Goal: Information Seeking & Learning: Learn about a topic

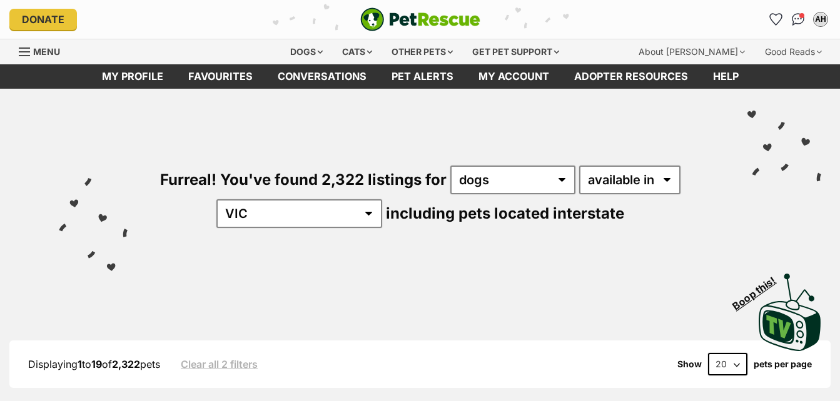
select select "VIC"
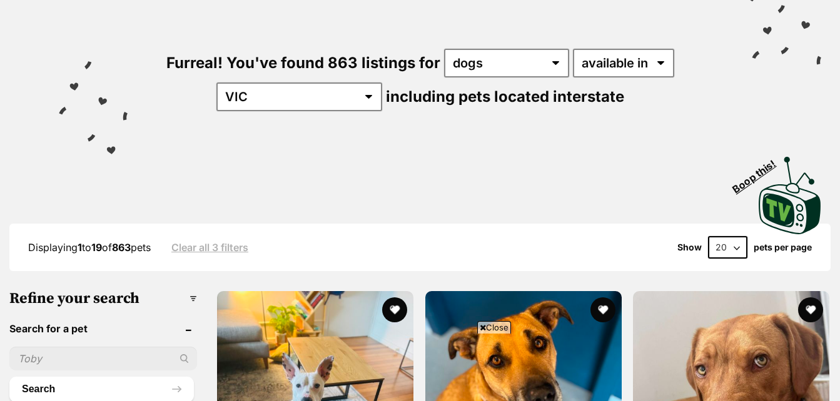
scroll to position [138, 0]
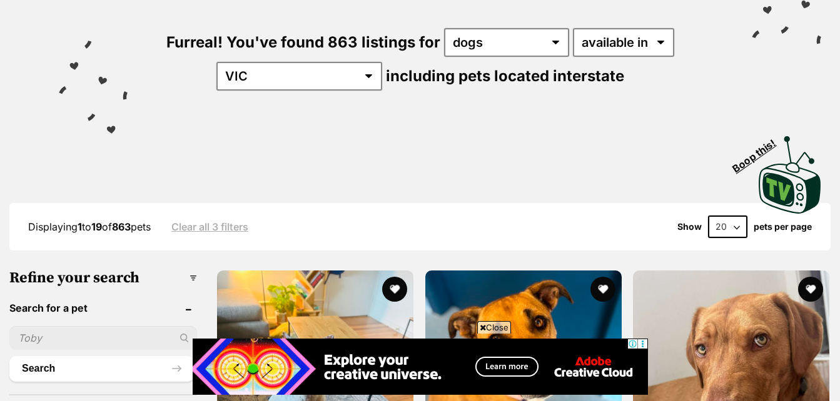
drag, startPoint x: 213, startPoint y: 226, endPoint x: 842, endPoint y: 52, distance: 652.8
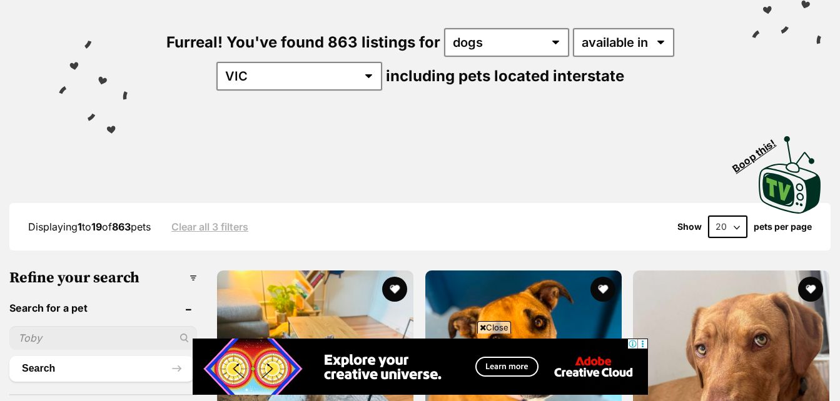
click at [213, 226] on link "Clear all 3 filters" at bounding box center [209, 226] width 77 height 11
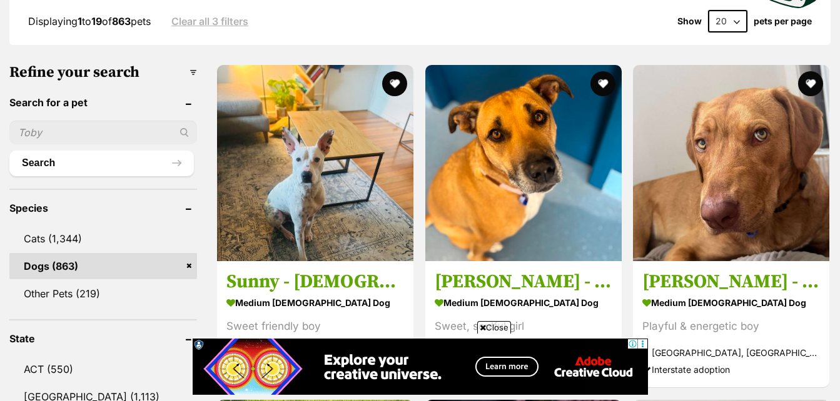
scroll to position [419, 0]
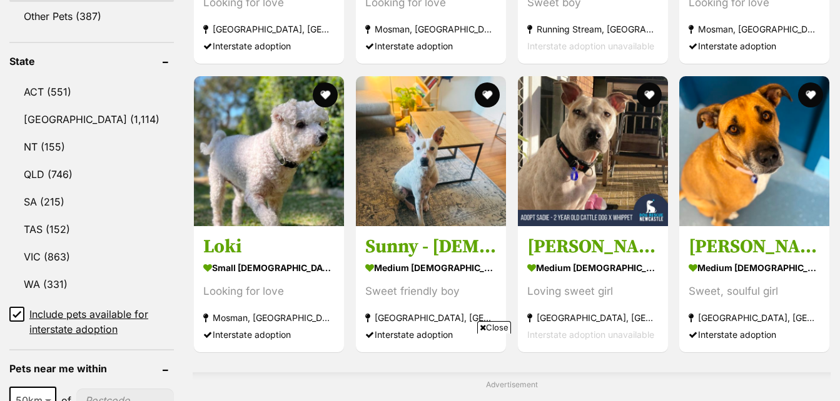
scroll to position [647, 0]
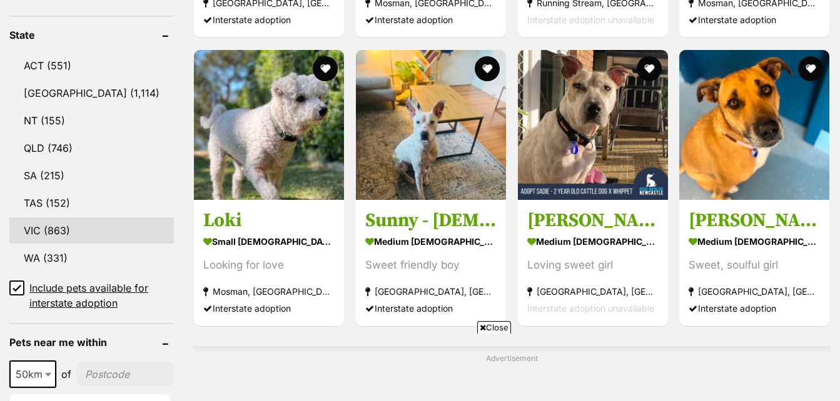
click at [73, 226] on link "VIC (863)" at bounding box center [91, 231] width 164 height 26
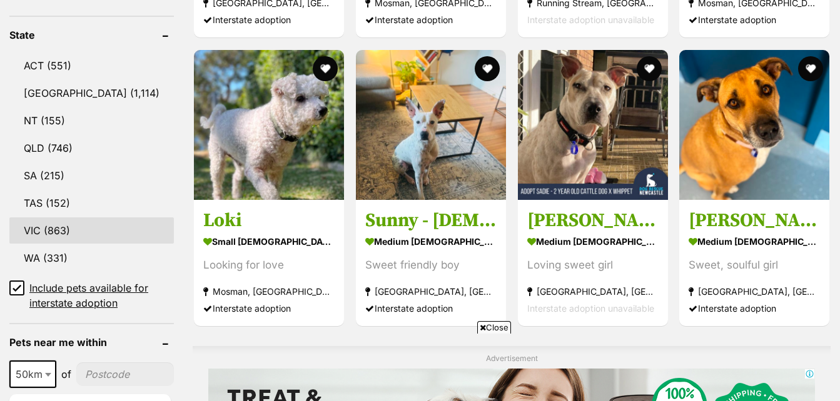
scroll to position [0, 0]
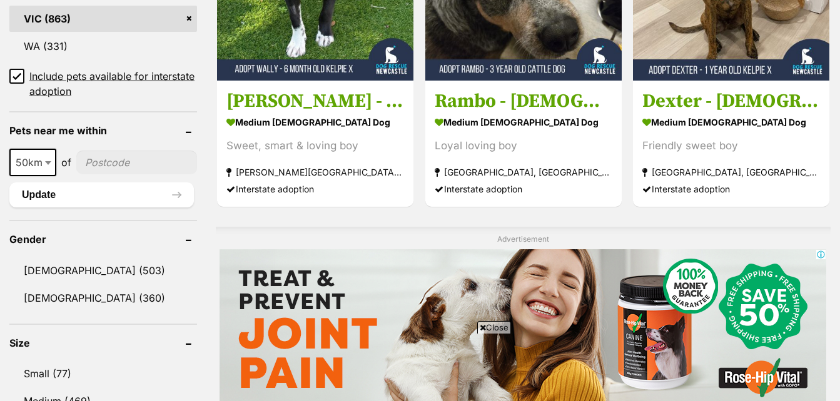
scroll to position [838, 0]
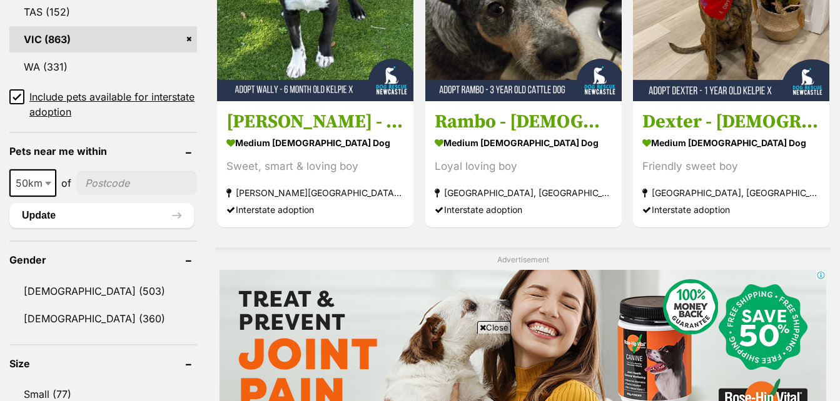
click at [18, 96] on icon at bounding box center [17, 97] width 9 height 9
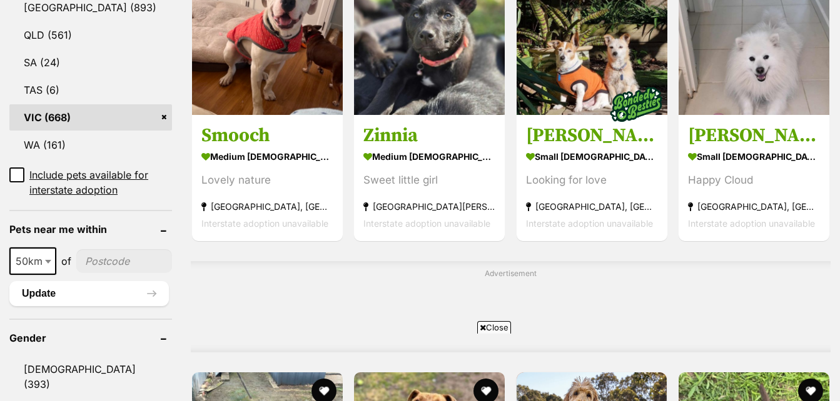
scroll to position [753, 0]
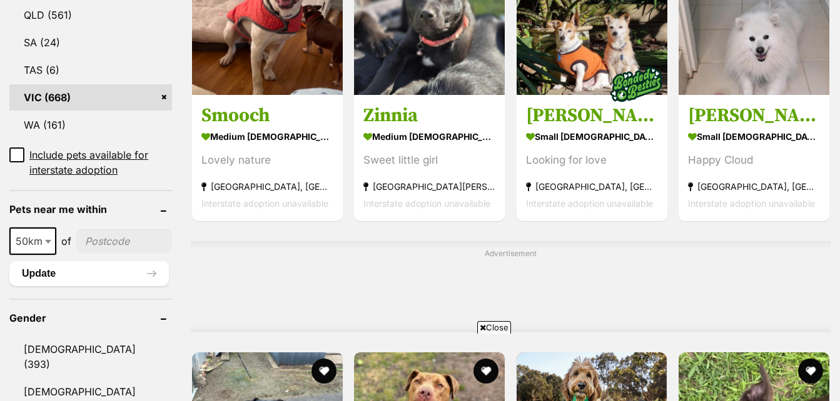
click at [43, 226] on ul "10km 25km 50km 100km 250km 50km of Update" at bounding box center [90, 251] width 163 height 71
click at [91, 240] on input"] "postcode" at bounding box center [124, 241] width 96 height 24
type input"] "3145"
click at [51, 243] on span at bounding box center [49, 242] width 13 height 28
select select "100"
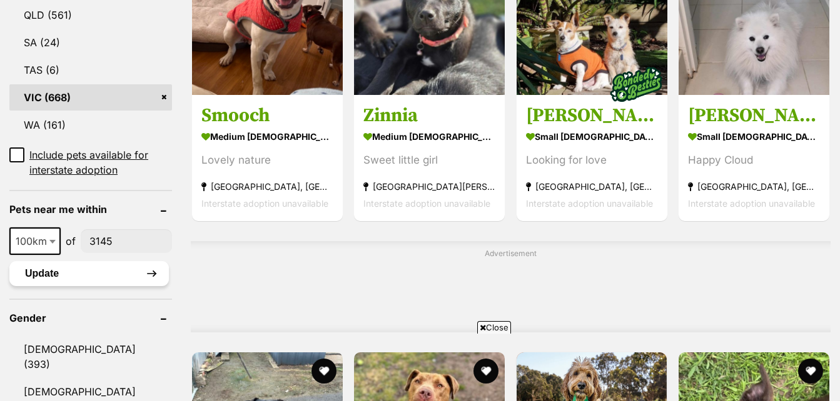
click at [66, 271] on button "Update" at bounding box center [88, 273] width 159 height 25
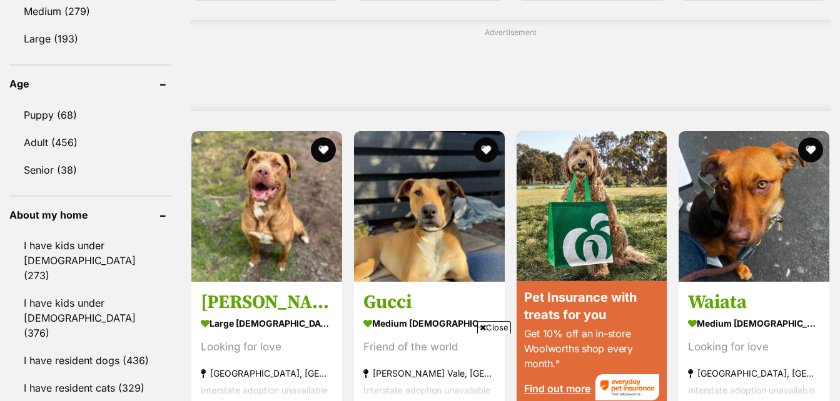
scroll to position [936, 0]
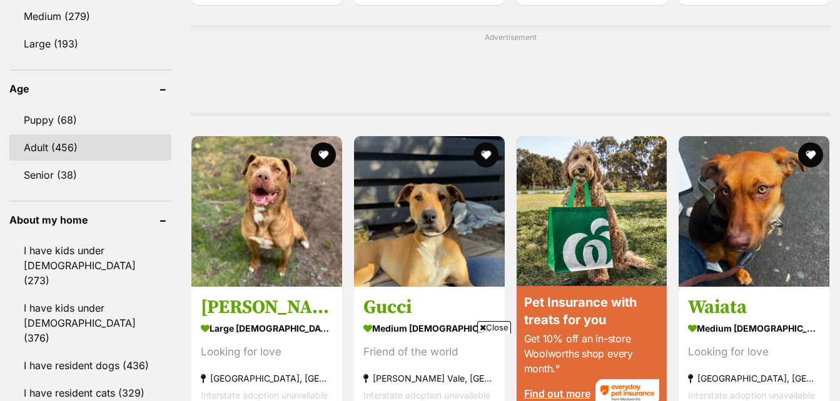
click at [44, 158] on link "Adult (456)" at bounding box center [90, 147] width 162 height 26
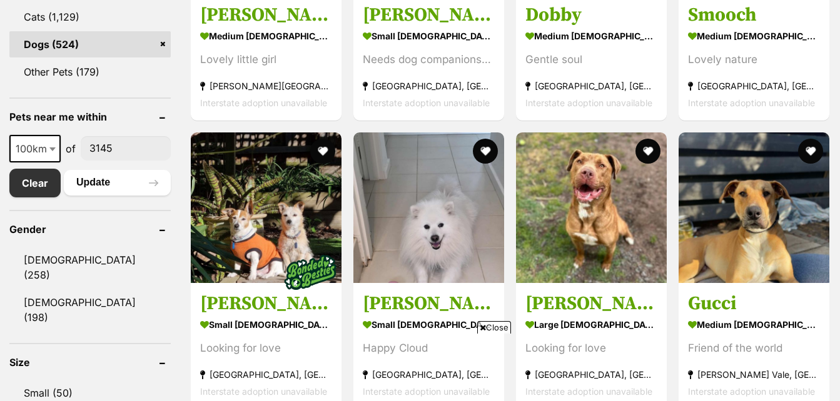
scroll to position [570, 0]
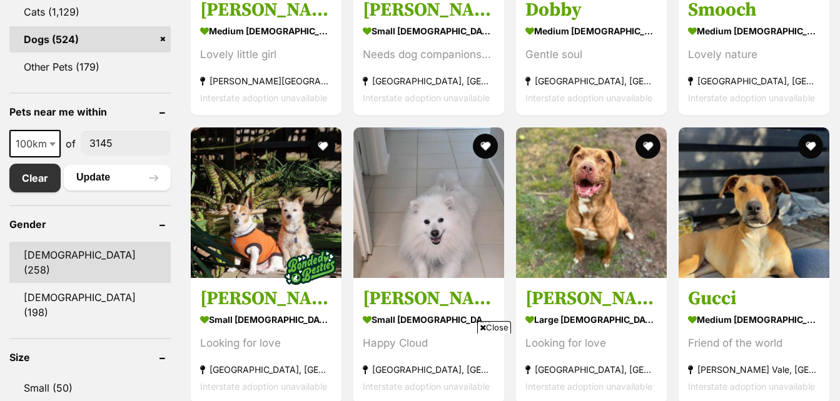
click at [57, 254] on link "Male (258)" at bounding box center [89, 262] width 161 height 41
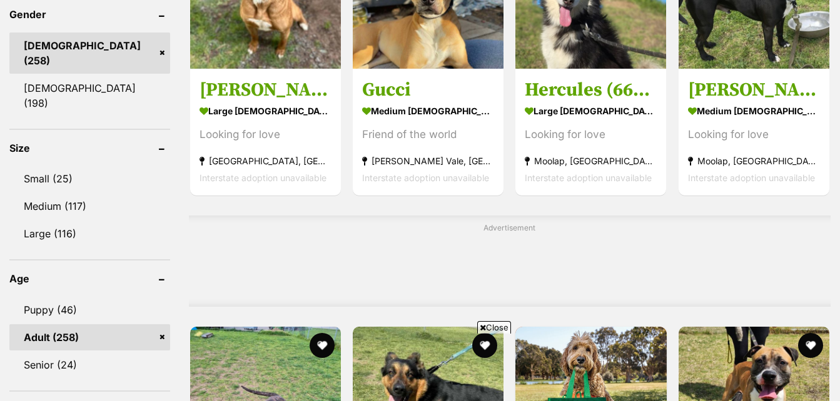
scroll to position [790, 0]
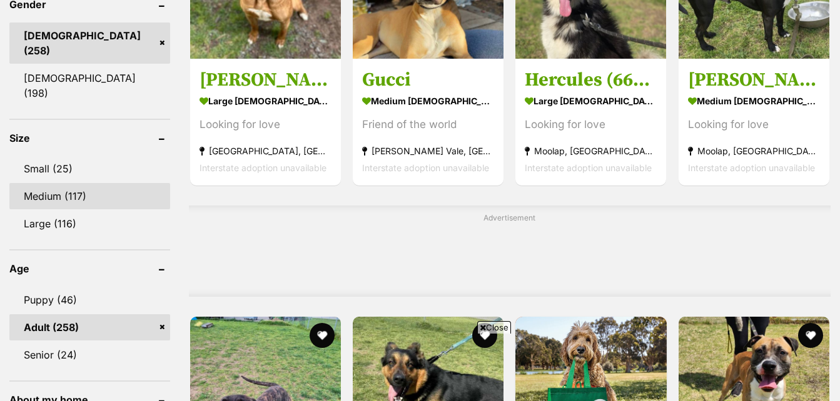
click at [73, 183] on link "Medium (117)" at bounding box center [89, 196] width 161 height 26
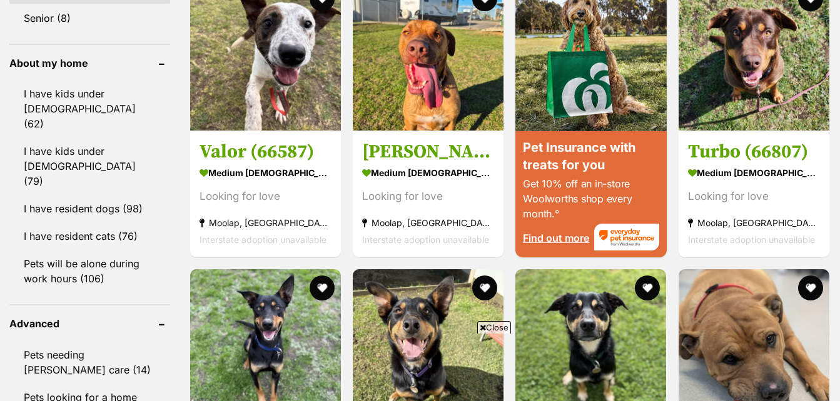
scroll to position [1105, 0]
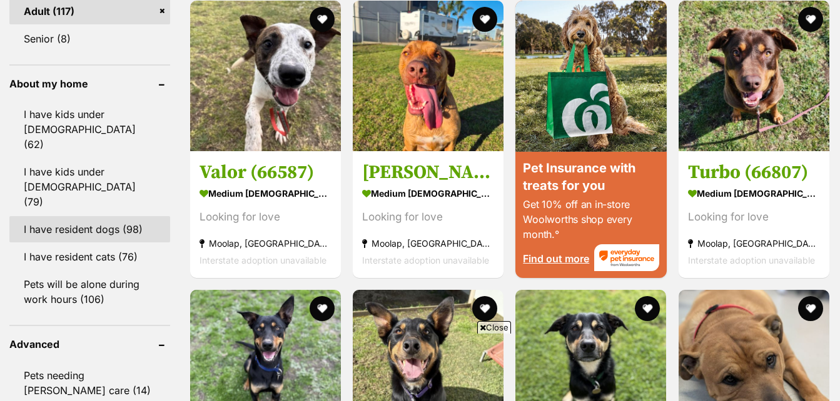
click at [116, 216] on link "I have resident dogs (98)" at bounding box center [89, 229] width 161 height 26
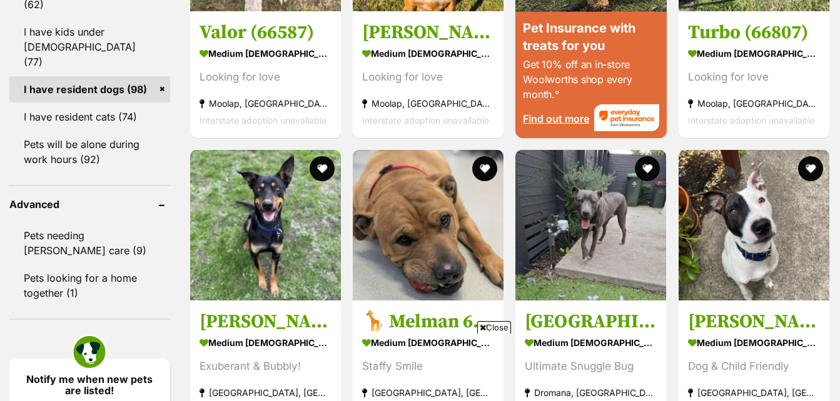
scroll to position [1230, 0]
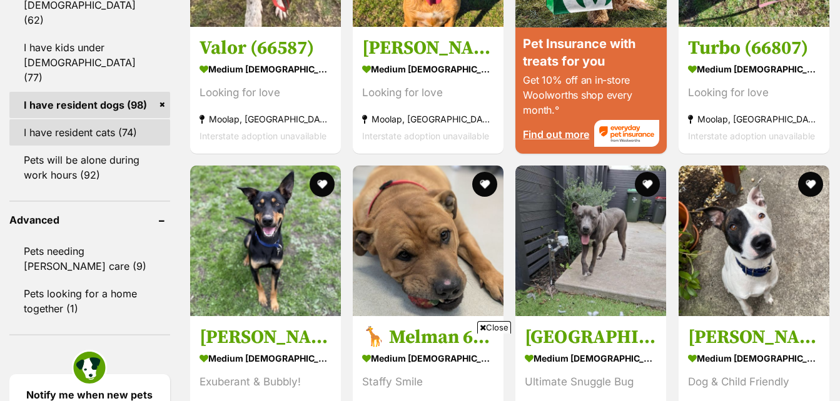
click at [91, 119] on link "I have resident cats (74)" at bounding box center [89, 132] width 161 height 26
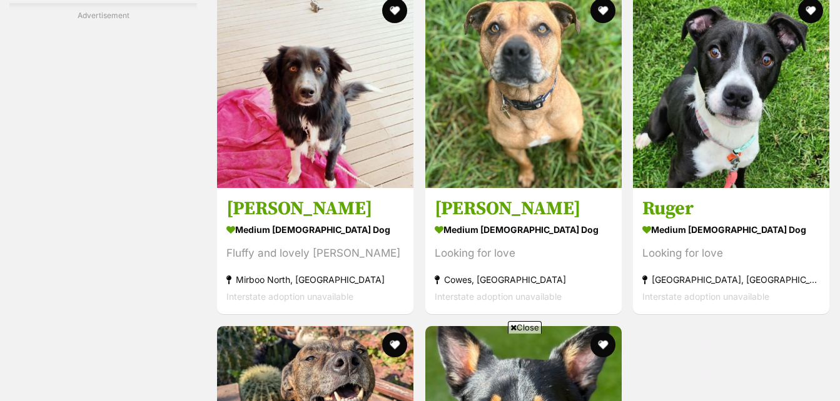
scroll to position [2453, 0]
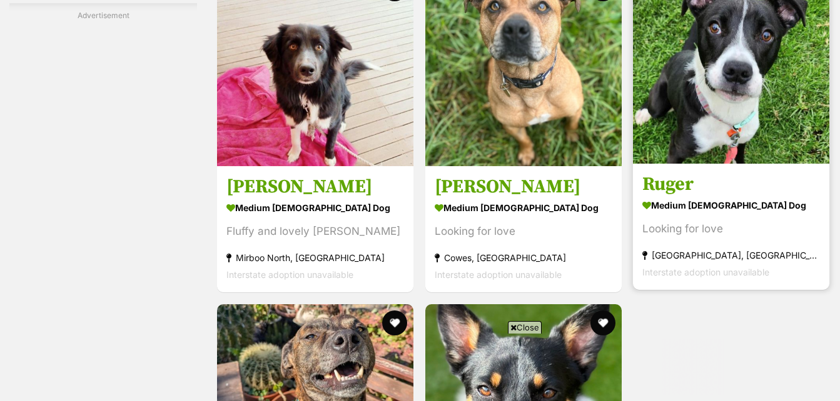
click at [711, 244] on section "medium male Dog Looking for love Trafalgar, VIC Interstate adoption unavailable" at bounding box center [731, 238] width 178 height 84
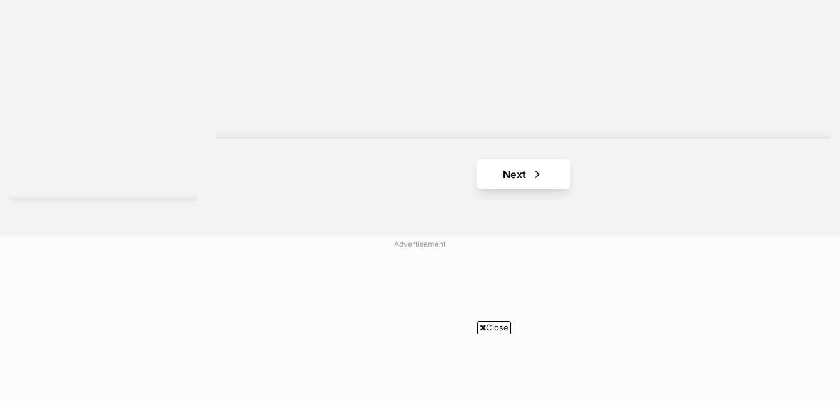
scroll to position [3146, 0]
click at [529, 178] on link "Next" at bounding box center [523, 181] width 94 height 30
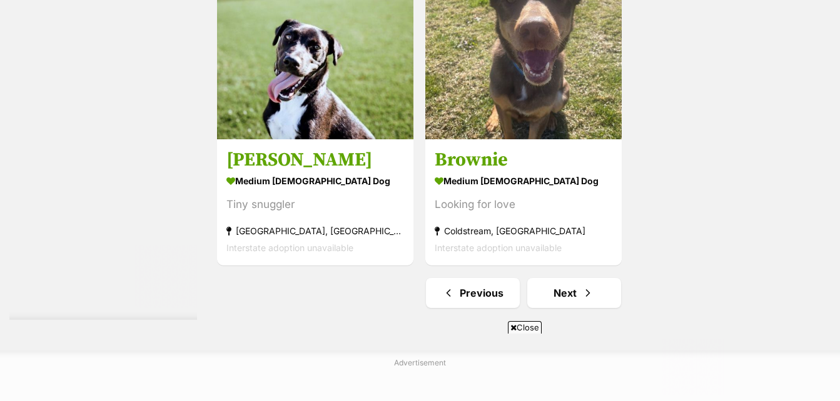
scroll to position [3056, 0]
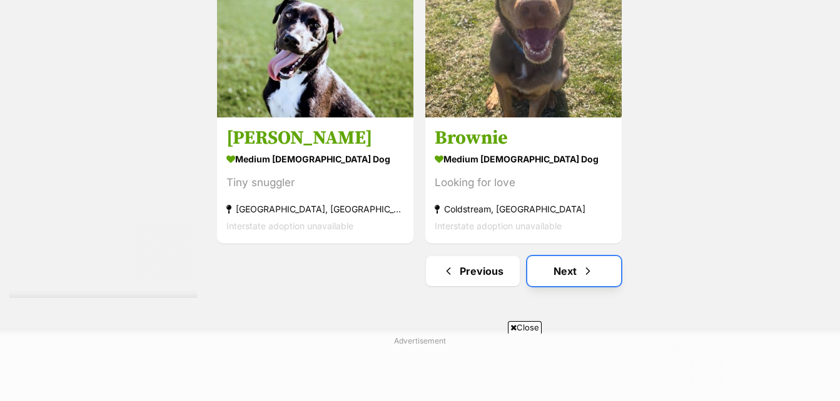
click at [566, 276] on link "Next" at bounding box center [574, 271] width 94 height 30
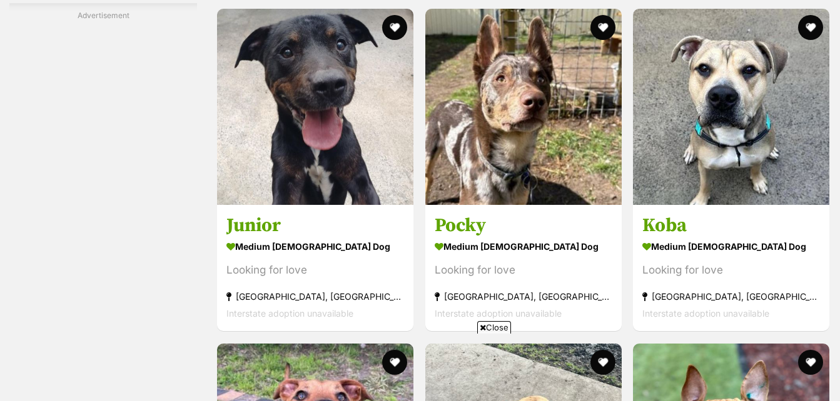
scroll to position [2093, 0]
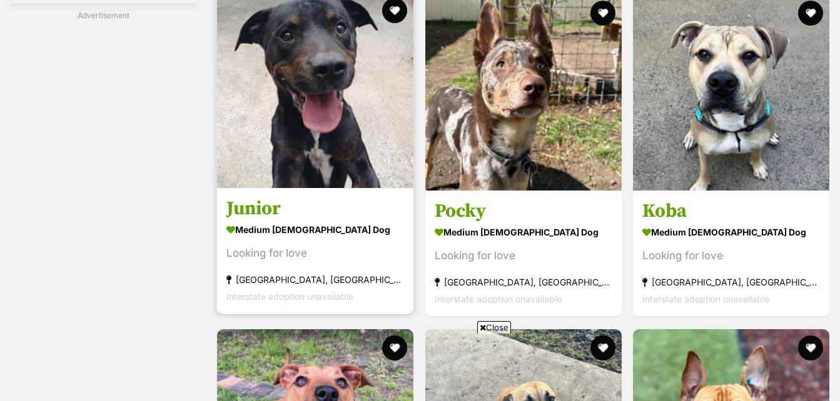
click at [249, 215] on h3 "Junior" at bounding box center [315, 210] width 178 height 24
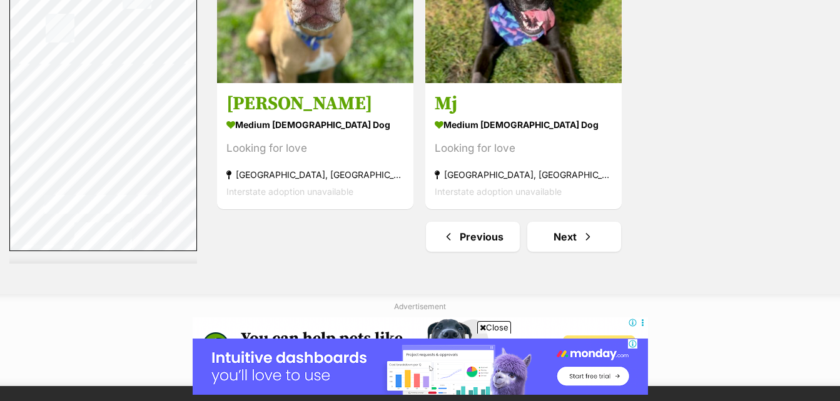
scroll to position [2997, 0]
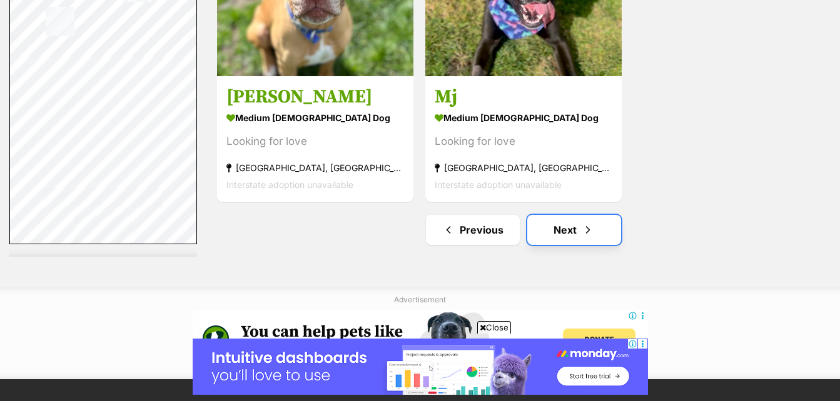
click at [596, 232] on link "Next" at bounding box center [574, 230] width 94 height 30
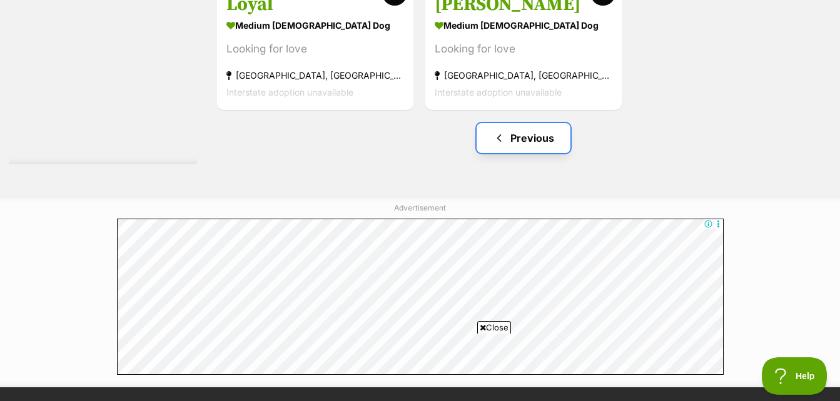
drag, startPoint x: 516, startPoint y: 135, endPoint x: 503, endPoint y: 138, distance: 12.8
click at [503, 138] on span "Previous page" at bounding box center [499, 138] width 13 height 15
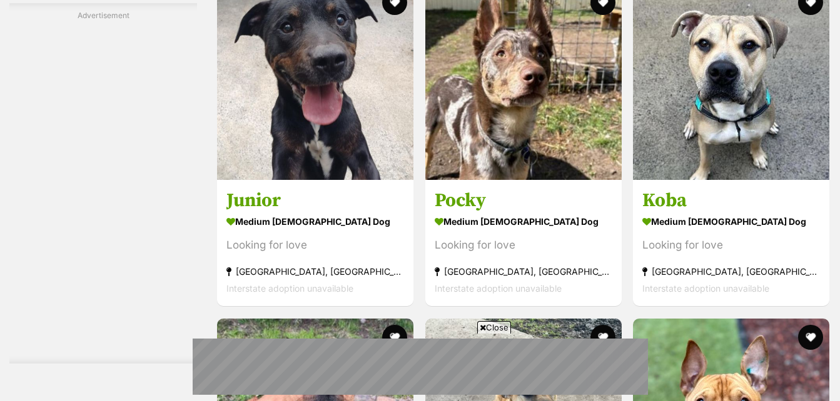
scroll to position [2183, 0]
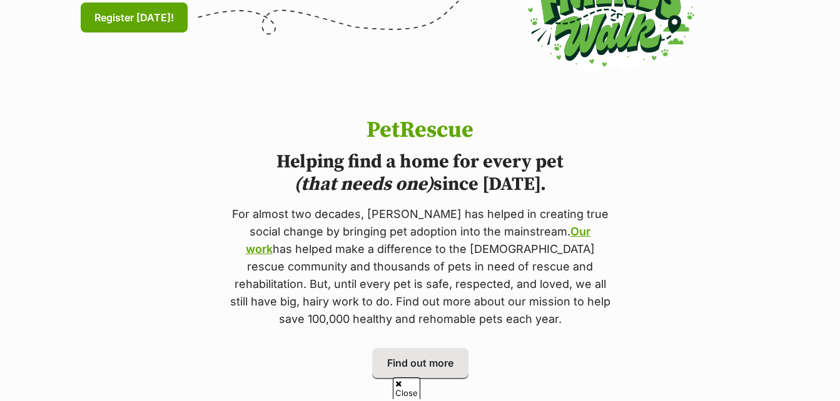
scroll to position [645, 0]
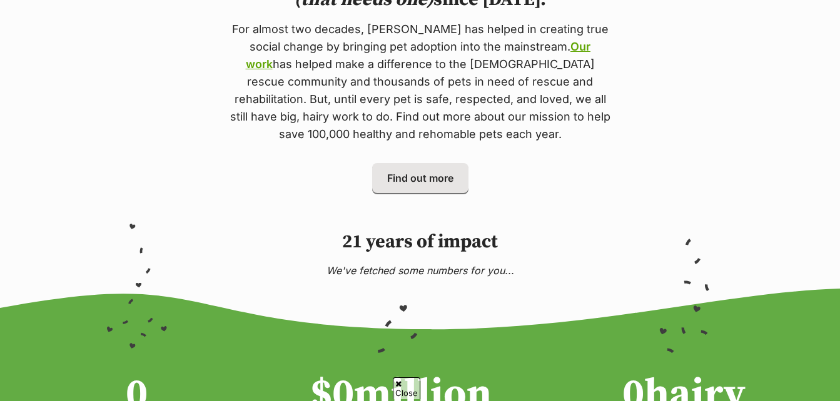
click at [303, 263] on p "We've fetched some numbers for you..." at bounding box center [420, 270] width 840 height 15
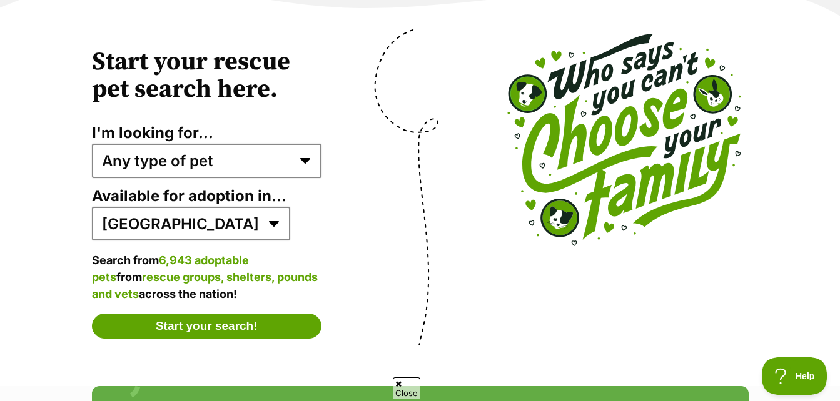
scroll to position [0, 0]
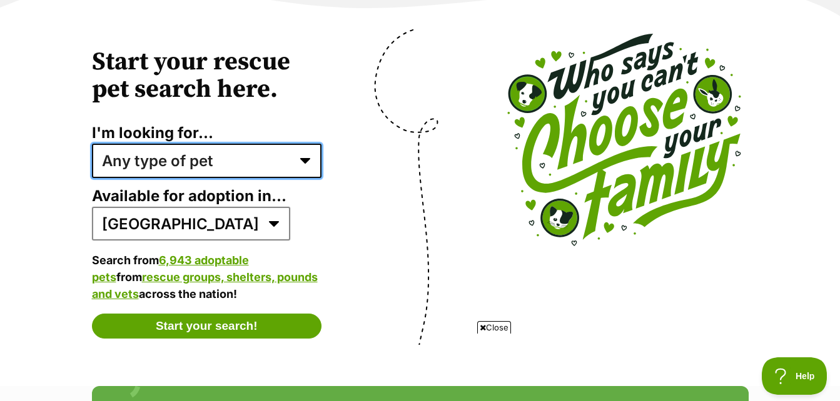
click at [308, 144] on select "Any type of pet Dogs Cats Other pets Pets looking for a home together Pets need…" at bounding box center [207, 161] width 230 height 34
select select "dogs"
click at [92, 144] on select "Any type of pet Dogs Cats Other pets Pets looking for a home together Pets need…" at bounding box center [207, 161] width 230 height 34
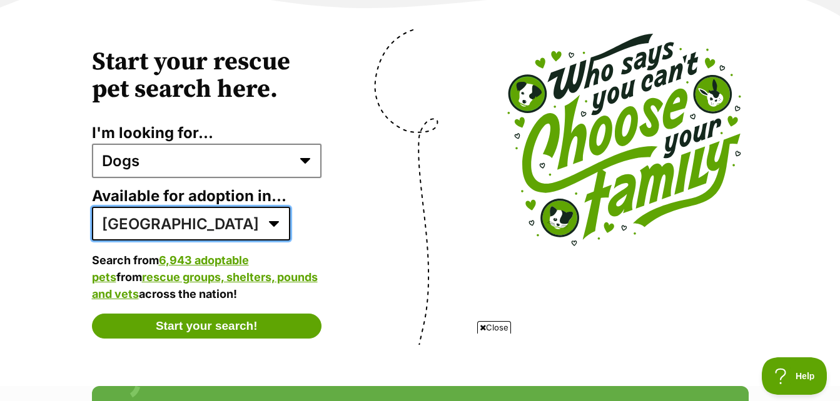
click at [180, 207] on select "[GEOGRAPHIC_DATA] ACT [GEOGRAPHIC_DATA] NT QLD SA TAS [GEOGRAPHIC_DATA] [GEOGRA…" at bounding box center [191, 224] width 198 height 34
select select "2"
click at [92, 207] on select "Australia ACT NSW NT QLD SA TAS VIC WA" at bounding box center [191, 224] width 198 height 34
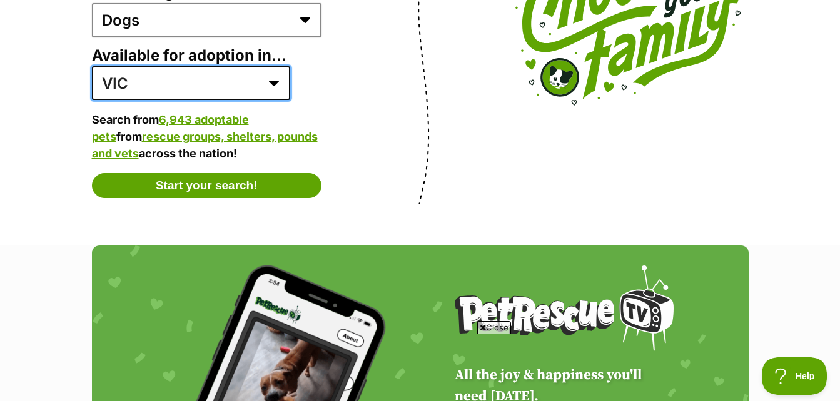
scroll to position [2620, 0]
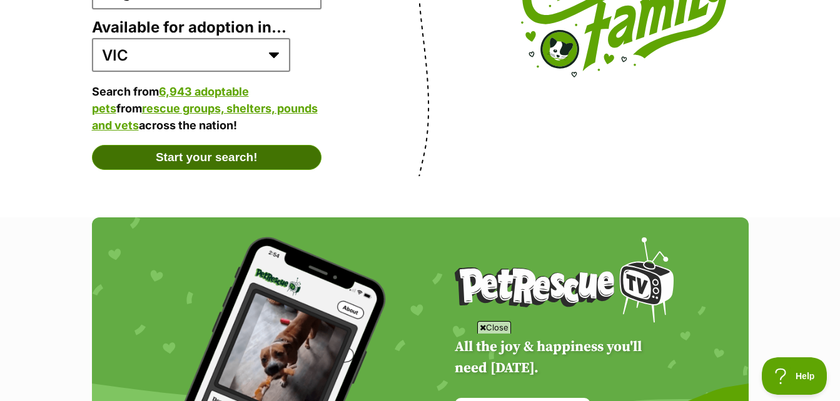
click at [246, 145] on button "Start your search!" at bounding box center [207, 157] width 230 height 25
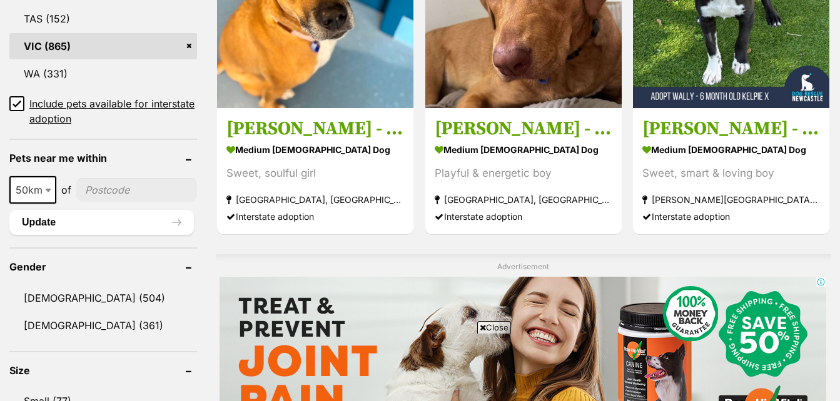
scroll to position [798, 0]
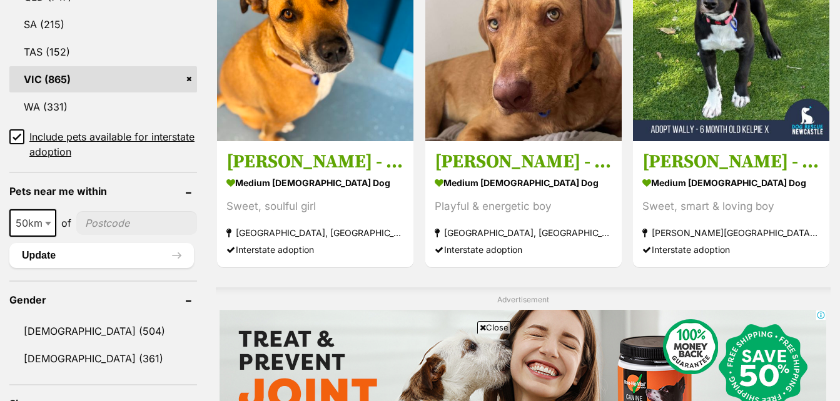
click at [19, 138] on icon at bounding box center [17, 137] width 9 height 9
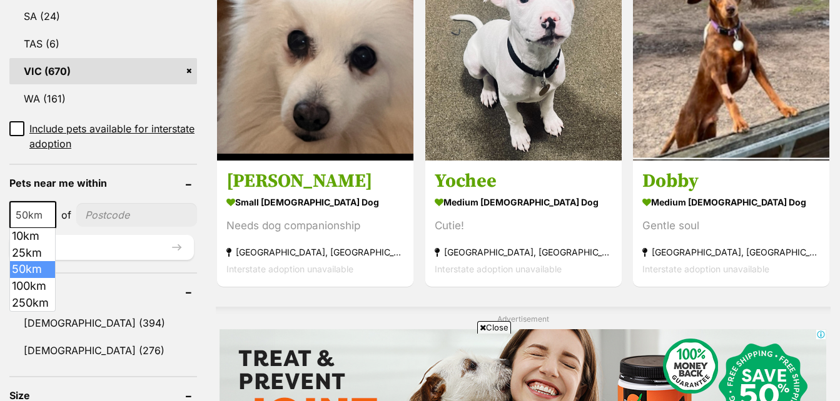
click at [50, 214] on b at bounding box center [48, 216] width 6 height 4
select select "100"
click at [98, 217] on input"] "postcode" at bounding box center [139, 215] width 116 height 24
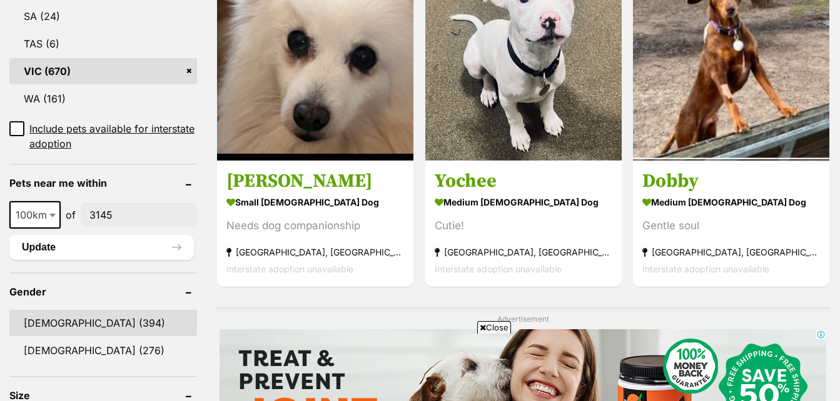
type input"] "3145"
click at [41, 326] on link "Male (394)" at bounding box center [103, 323] width 188 height 26
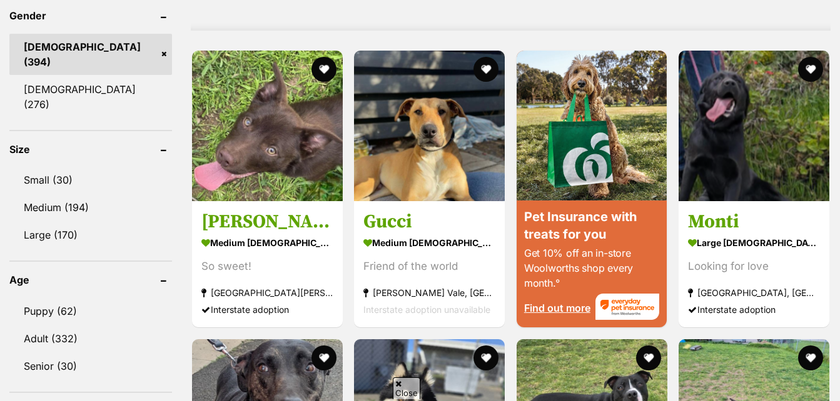
scroll to position [1065, 0]
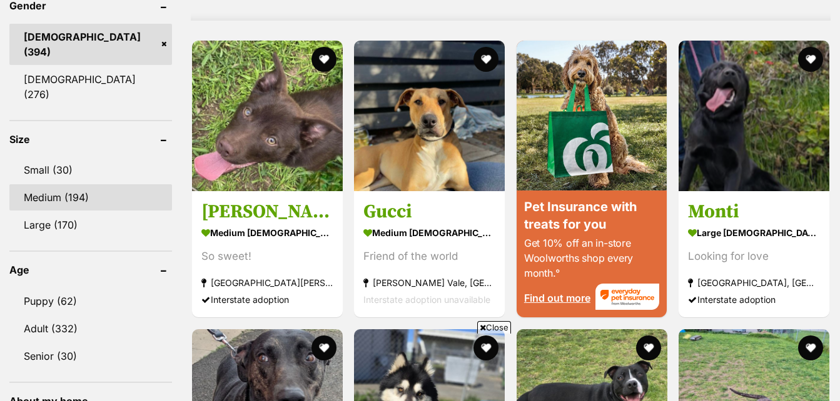
click at [53, 184] on link "Medium (194)" at bounding box center [90, 197] width 163 height 26
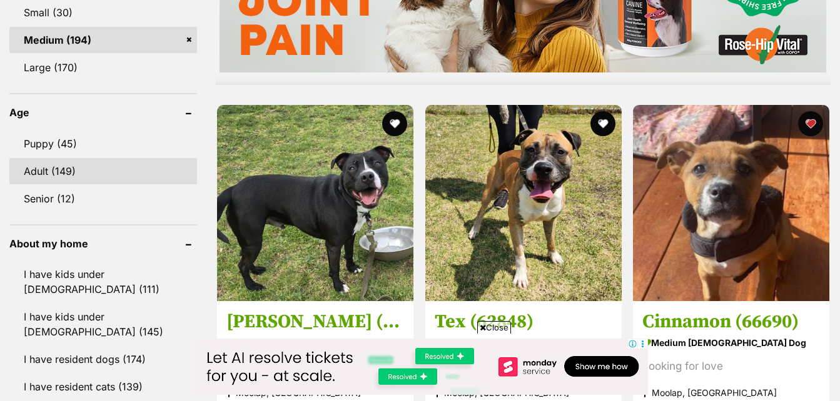
click at [74, 176] on link "Adult (149)" at bounding box center [103, 171] width 188 height 26
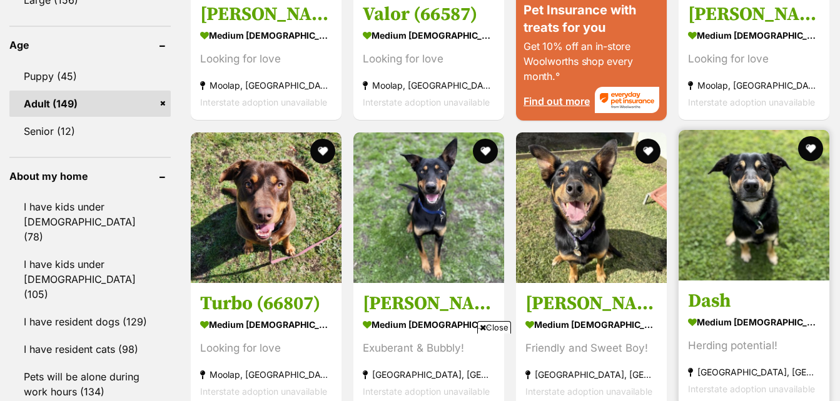
scroll to position [1356, 0]
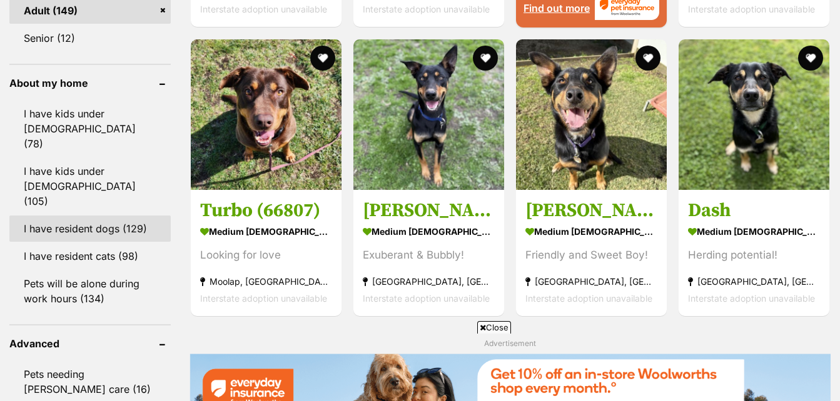
click at [86, 216] on link "I have resident dogs (129)" at bounding box center [89, 229] width 161 height 26
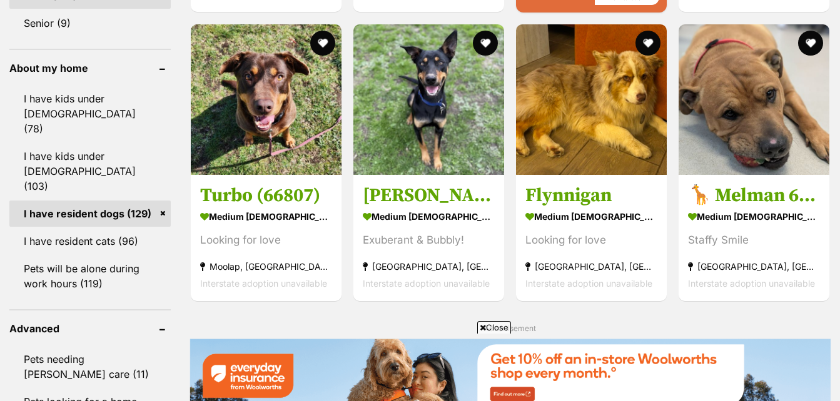
scroll to position [1391, 0]
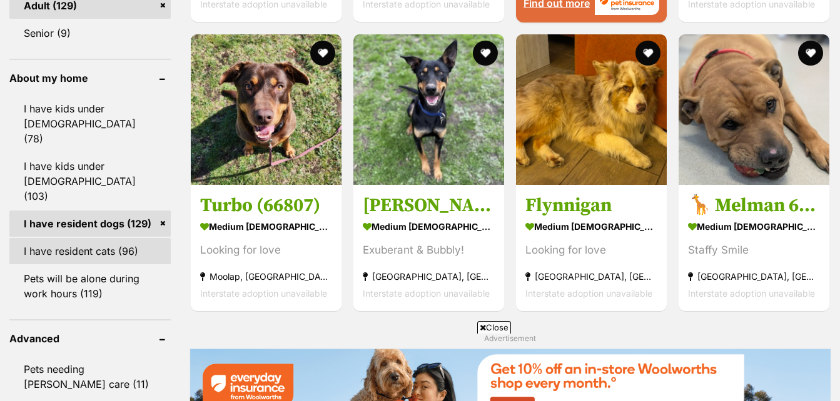
click at [115, 238] on link "I have resident cats (96)" at bounding box center [89, 251] width 161 height 26
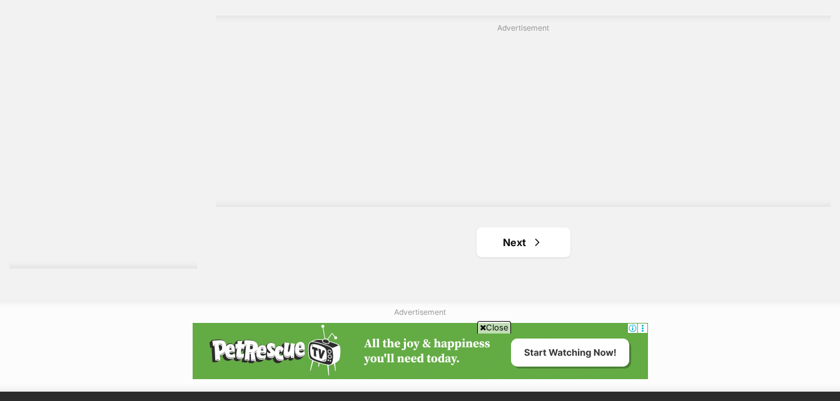
scroll to position [3296, 0]
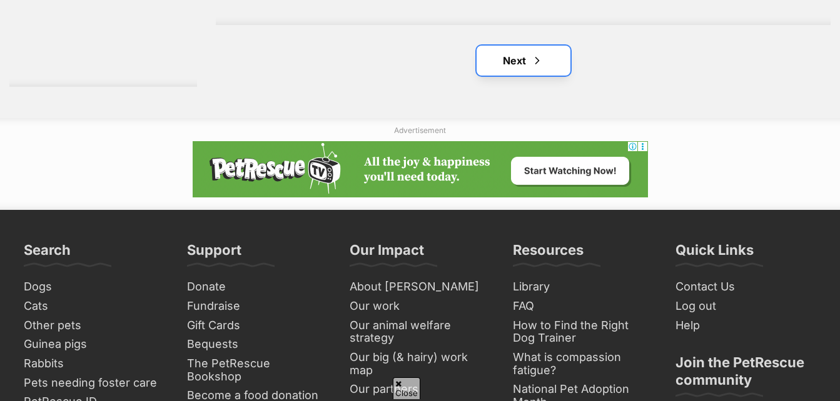
click at [537, 53] on span "Next page" at bounding box center [537, 60] width 13 height 15
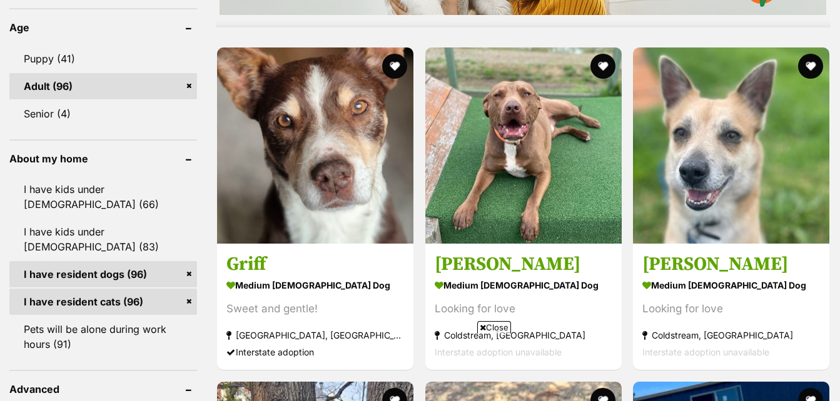
scroll to position [1287, 0]
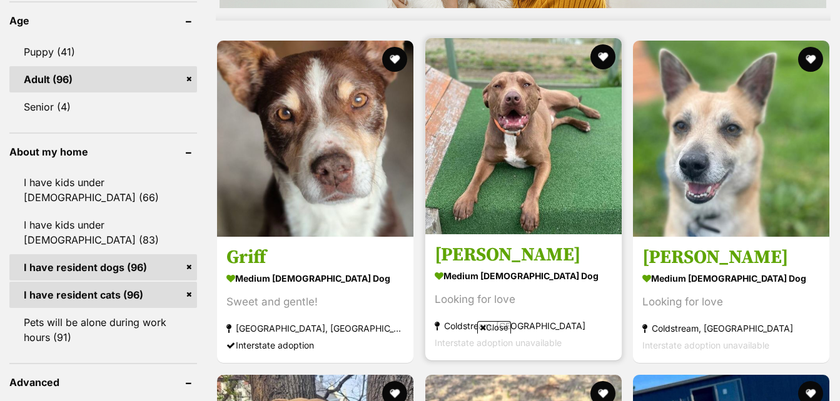
click at [546, 143] on img at bounding box center [523, 136] width 196 height 196
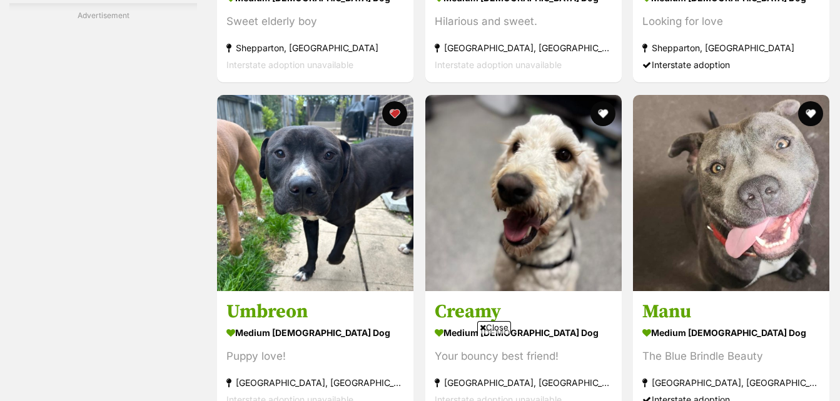
scroll to position [2350, 0]
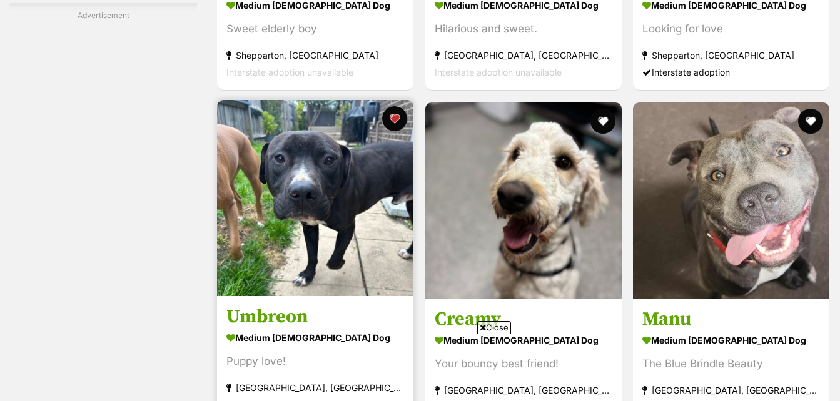
click at [301, 329] on strong "medium male Dog" at bounding box center [315, 338] width 178 height 18
